Goal: Contribute content: Add original content to the website for others to see

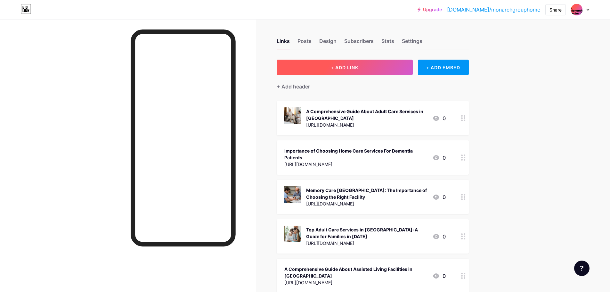
click at [365, 71] on button "+ ADD LINK" at bounding box center [345, 67] width 136 height 15
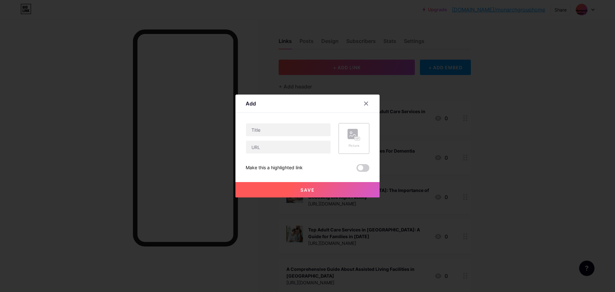
click at [346, 140] on div "Picture" at bounding box center [353, 138] width 31 height 31
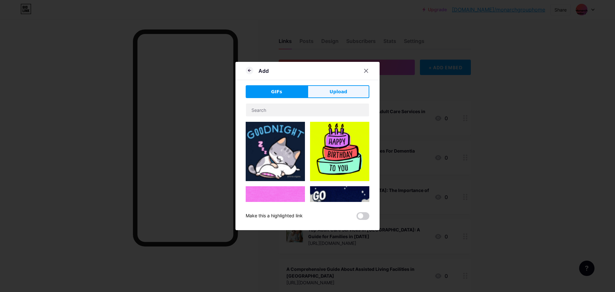
click at [308, 89] on button "Upload" at bounding box center [338, 91] width 62 height 13
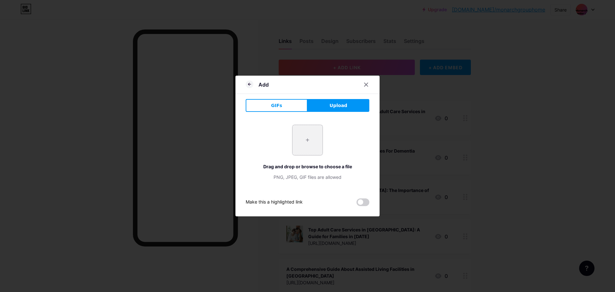
click at [307, 143] on input "file" at bounding box center [307, 140] width 30 height 30
type input "C:\fakepath\Memory care facilities [GEOGRAPHIC_DATA]jpg"
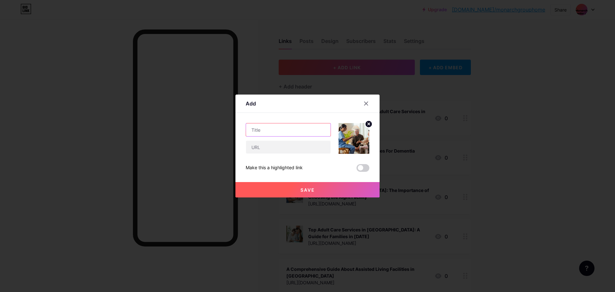
click at [250, 130] on input "text" at bounding box center [288, 129] width 85 height 13
click at [261, 142] on input "text" at bounding box center [288, 147] width 85 height 13
paste input "[URL][DOMAIN_NAME]"
type input "[URL][DOMAIN_NAME]"
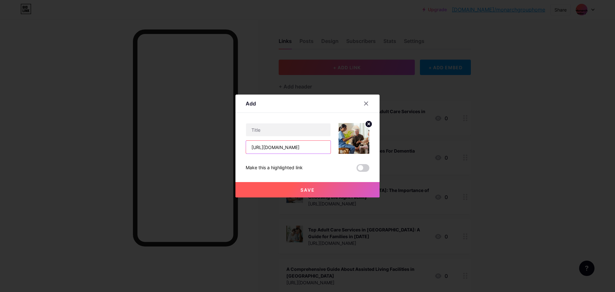
scroll to position [0, 0]
click at [270, 132] on input "text" at bounding box center [288, 129] width 85 height 13
paste input "Your Guide to Memory Care Facilities in [GEOGRAPHIC_DATA] – Monarch Group Home"
type input "Your Guide to Memory Care Facilities in [GEOGRAPHIC_DATA] – Monarch Group Home"
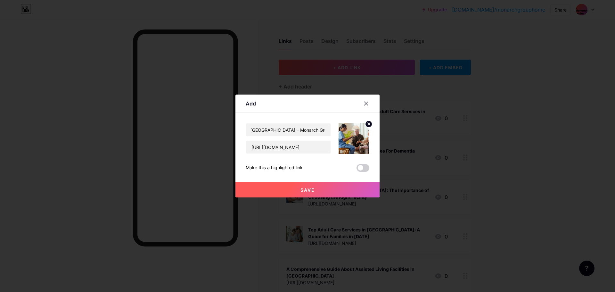
click at [273, 189] on button "Save" at bounding box center [307, 189] width 144 height 15
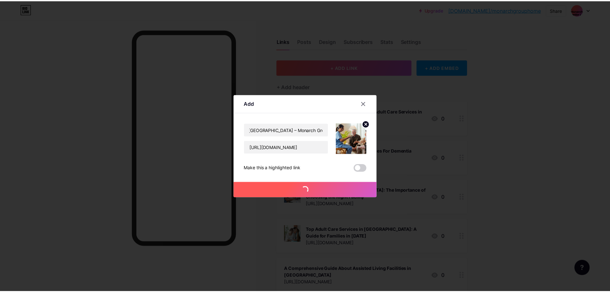
scroll to position [0, 0]
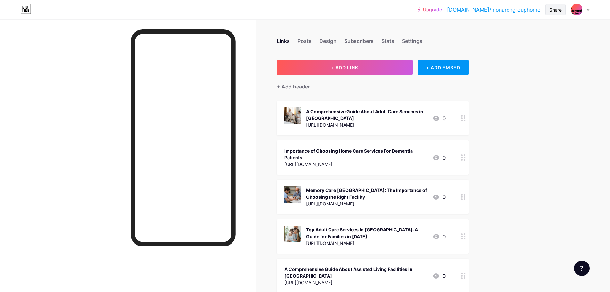
click at [554, 11] on div "Share" at bounding box center [556, 9] width 12 height 7
click at [504, 31] on div "Copy link" at bounding box center [503, 33] width 24 height 8
